Goal: Information Seeking & Learning: Learn about a topic

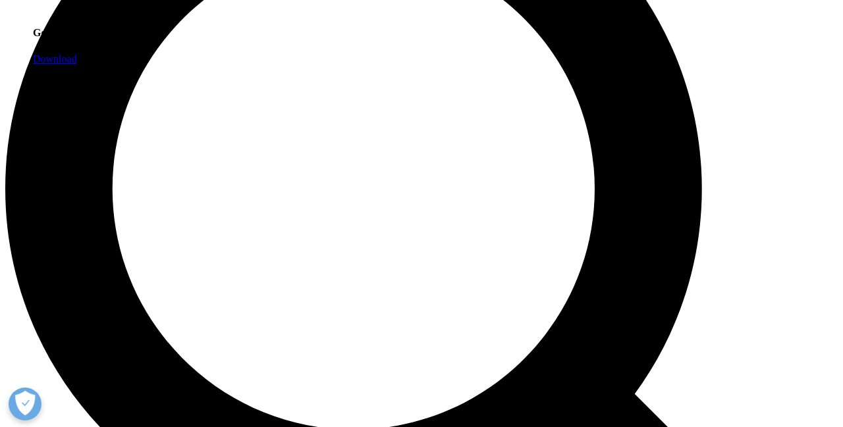
scroll to position [999, 0]
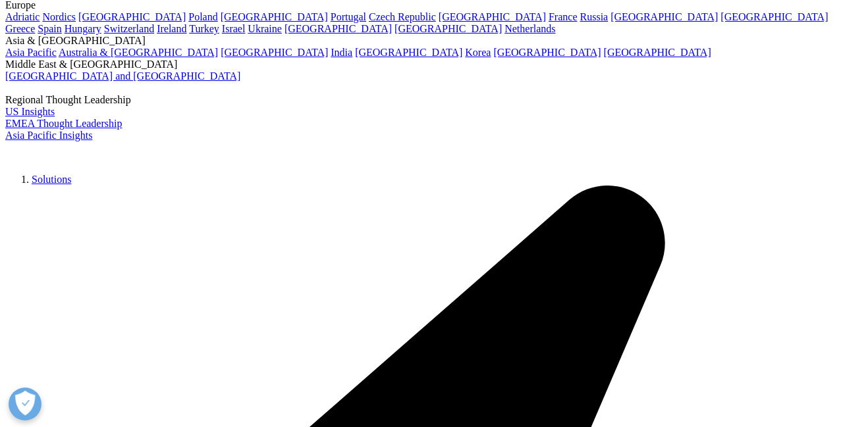
scroll to position [148, 0]
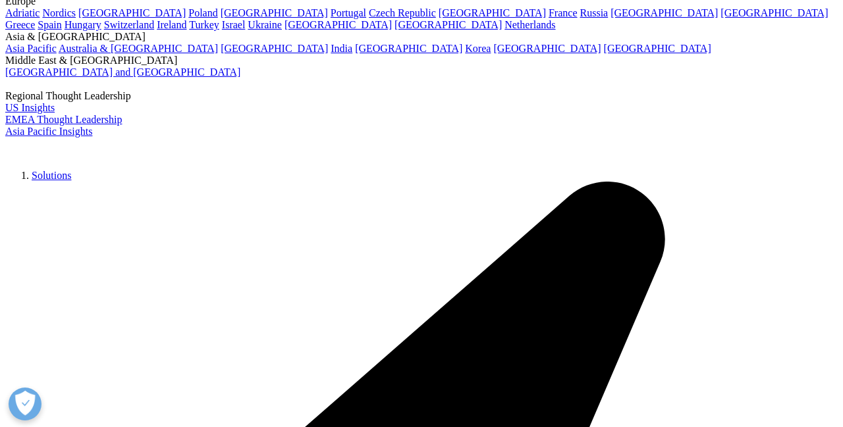
drag, startPoint x: 168, startPoint y: 234, endPoint x: 36, endPoint y: 20, distance: 251.7
copy div "Key Tailwinds and Headwinds Impacting the Outlook for the Asian Pharmaceutical …"
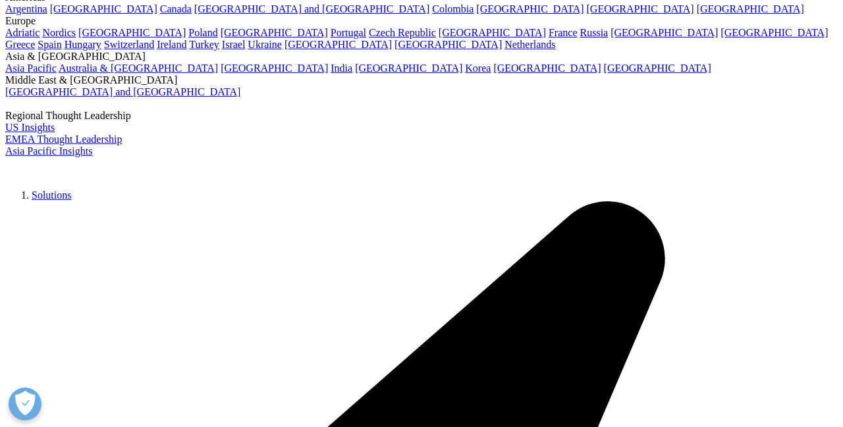
scroll to position [125, 0]
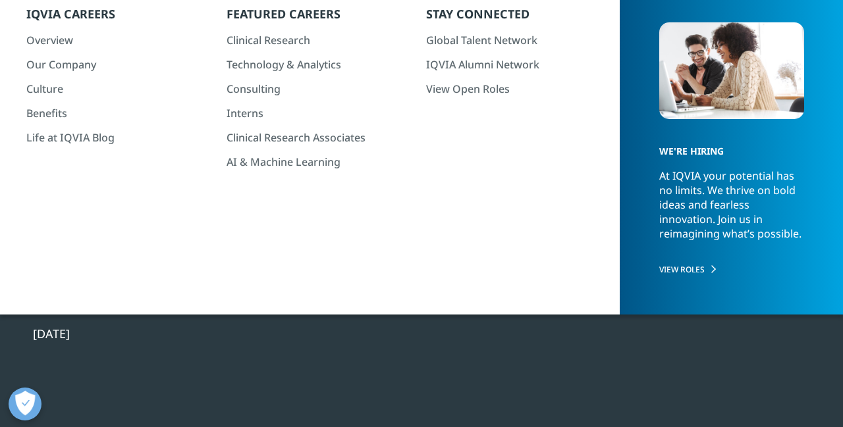
drag, startPoint x: 32, startPoint y: 52, endPoint x: 200, endPoint y: 234, distance: 247.1
click at [202, 234] on div "Key Tailwinds and Headwinds Impacting the Outlook for the Asian Pharmaceutical …" at bounding box center [259, 147] width 452 height 247
copy div "Key Tailwinds and Headwinds Impacting the Outlook for the Asian Pharmaceutical …"
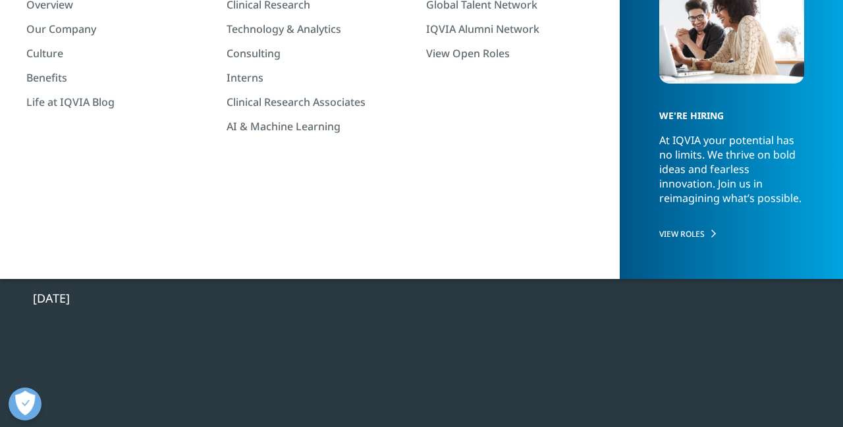
scroll to position [163, 0]
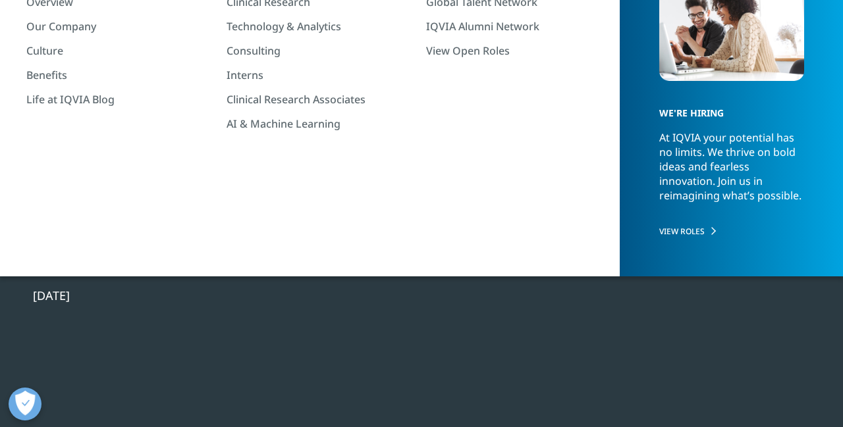
click at [102, 292] on div "[DATE]" at bounding box center [259, 296] width 452 height 16
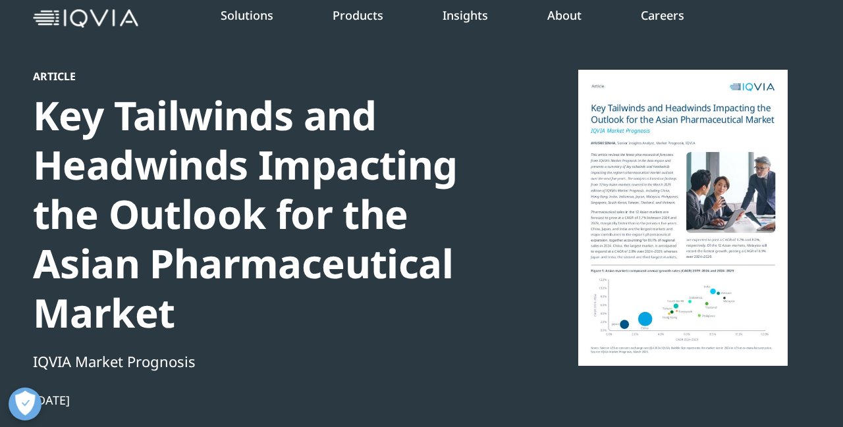
scroll to position [59, 0]
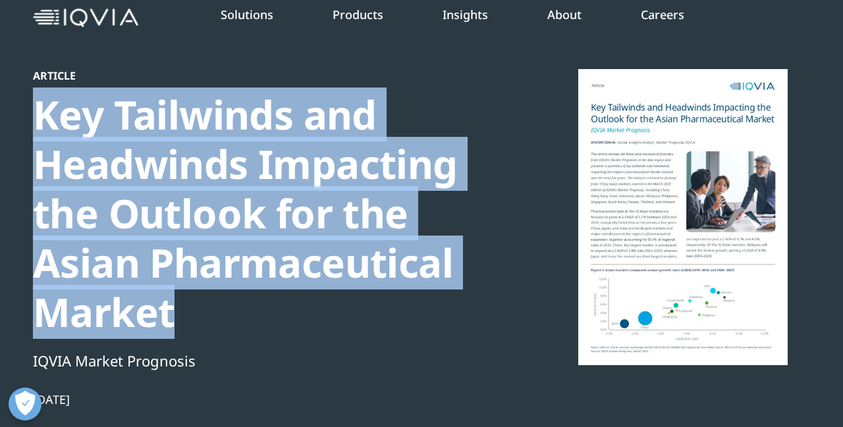
drag, startPoint x: 36, startPoint y: 110, endPoint x: 192, endPoint y: 306, distance: 251.2
click at [193, 308] on div "Key Tailwinds and Headwinds Impacting the Outlook for the Asian Pharmaceutical …" at bounding box center [259, 213] width 452 height 247
copy div "Key Tailwinds and Headwinds Impacting the Outlook for the Asian Pharmaceutical …"
